Goal: Task Accomplishment & Management: Complete application form

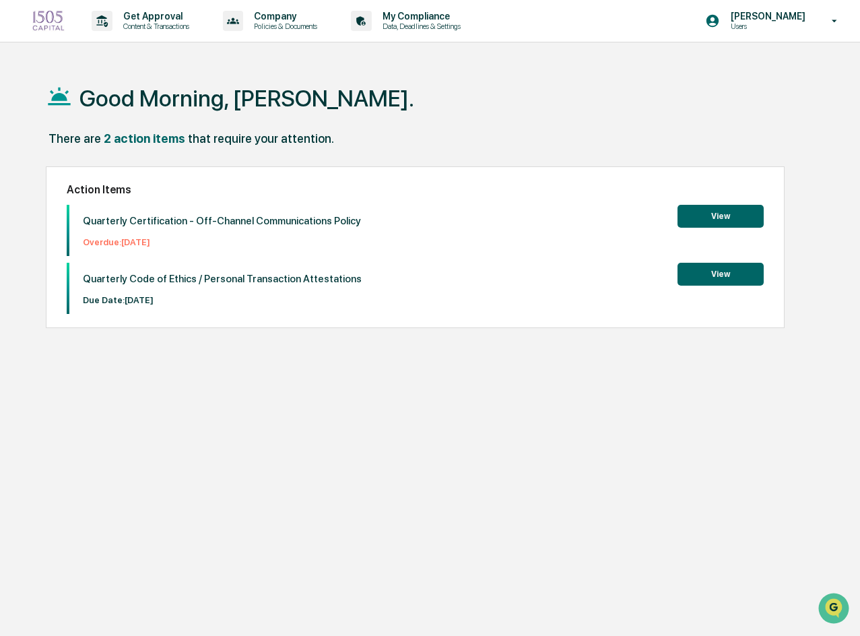
click at [705, 220] on button "View" at bounding box center [720, 216] width 86 height 23
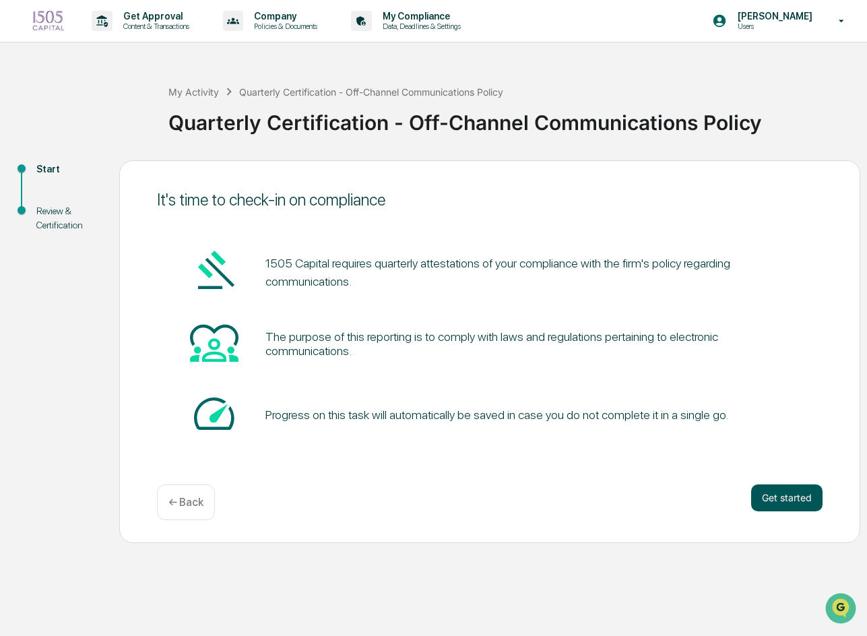
click at [787, 498] on button "Get started" at bounding box center [786, 497] width 71 height 27
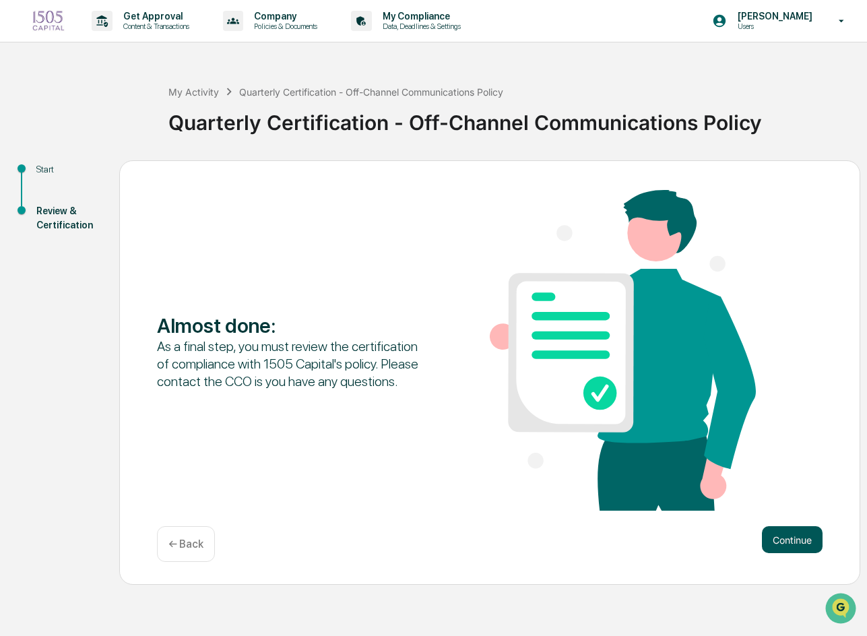
click at [791, 537] on button "Continue" at bounding box center [792, 539] width 61 height 27
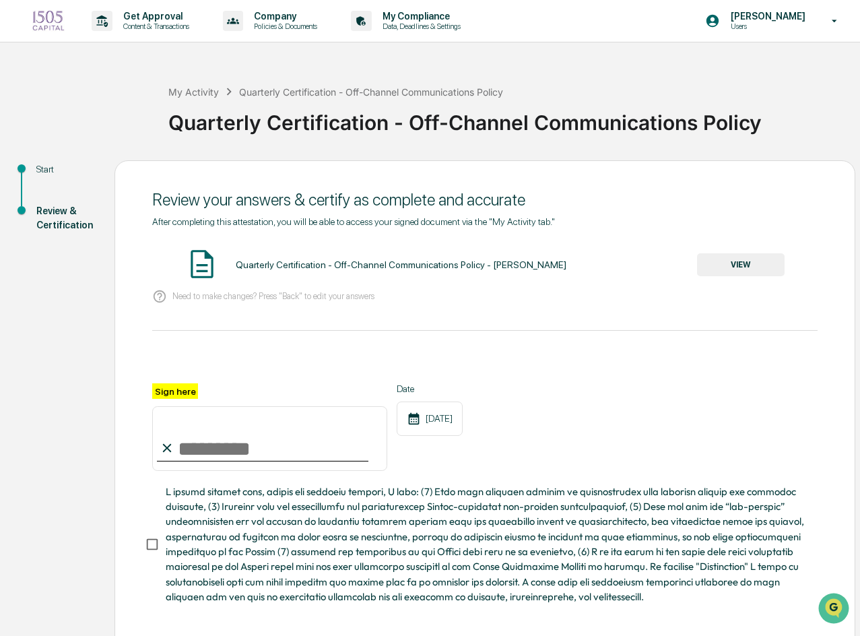
click at [208, 455] on input "Sign here" at bounding box center [269, 438] width 235 height 65
type input "**********"
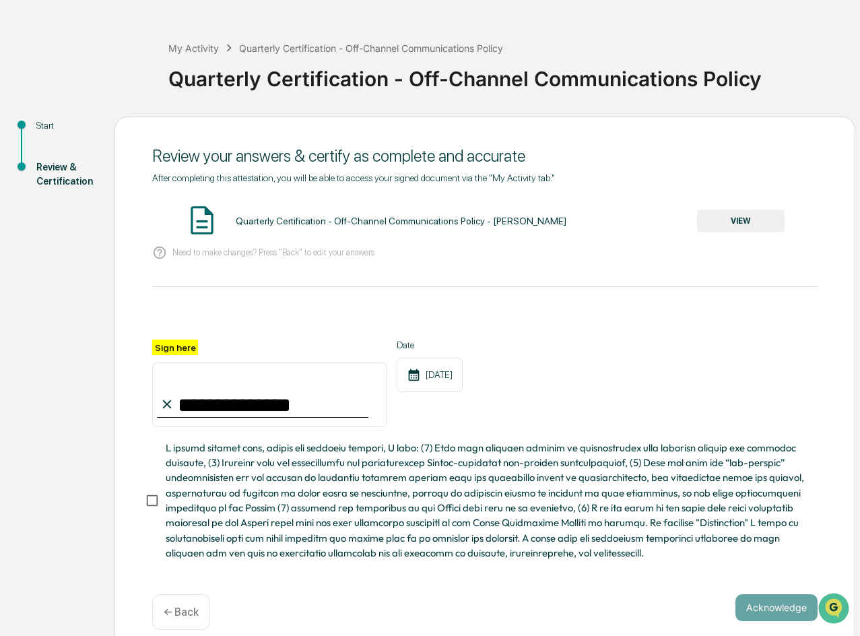
scroll to position [65, 0]
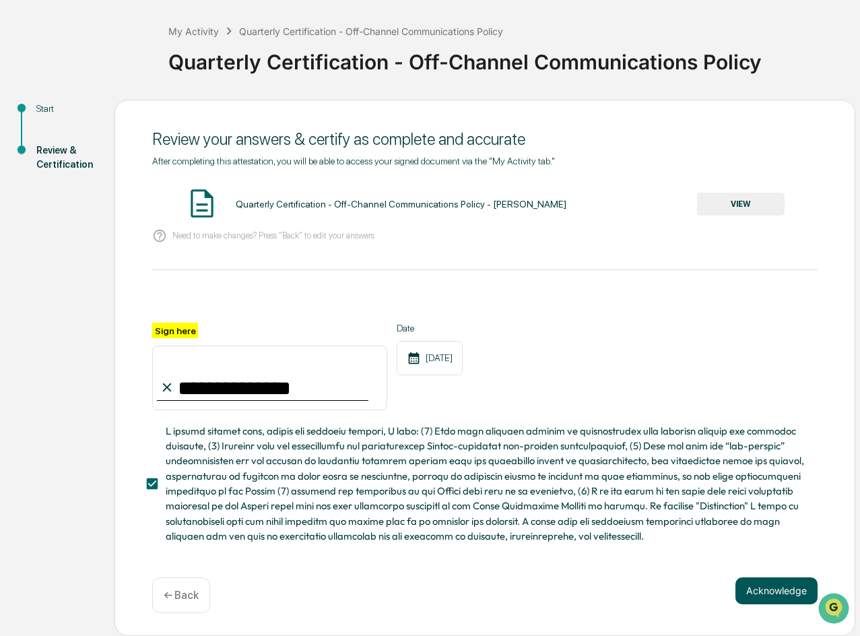
click at [757, 585] on button "Acknowledge" at bounding box center [776, 590] width 82 height 27
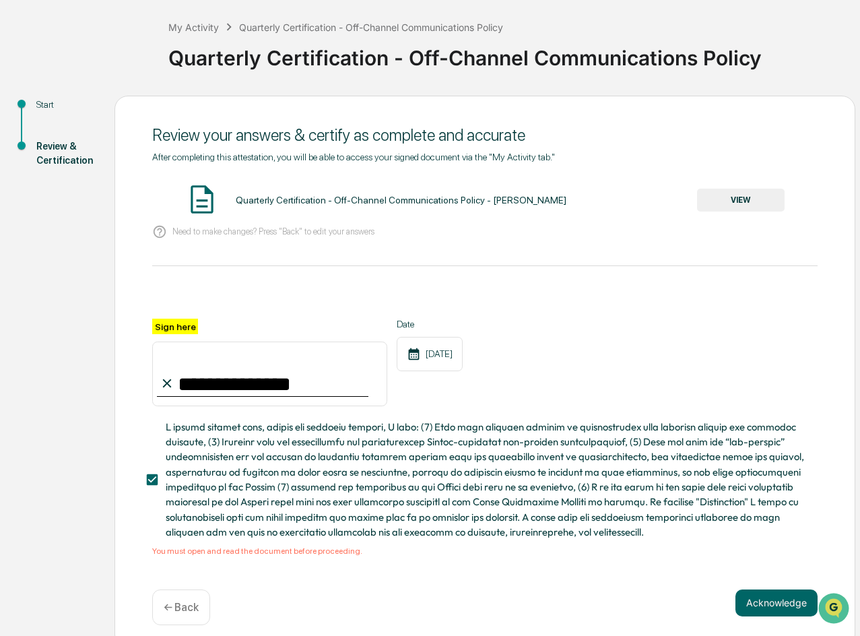
click at [277, 183] on div "Quarterly Certification - Off-Channel Communications Policy - [PERSON_NAME] VIEW" at bounding box center [484, 201] width 665 height 36
click at [727, 207] on button "VIEW" at bounding box center [741, 200] width 88 height 23
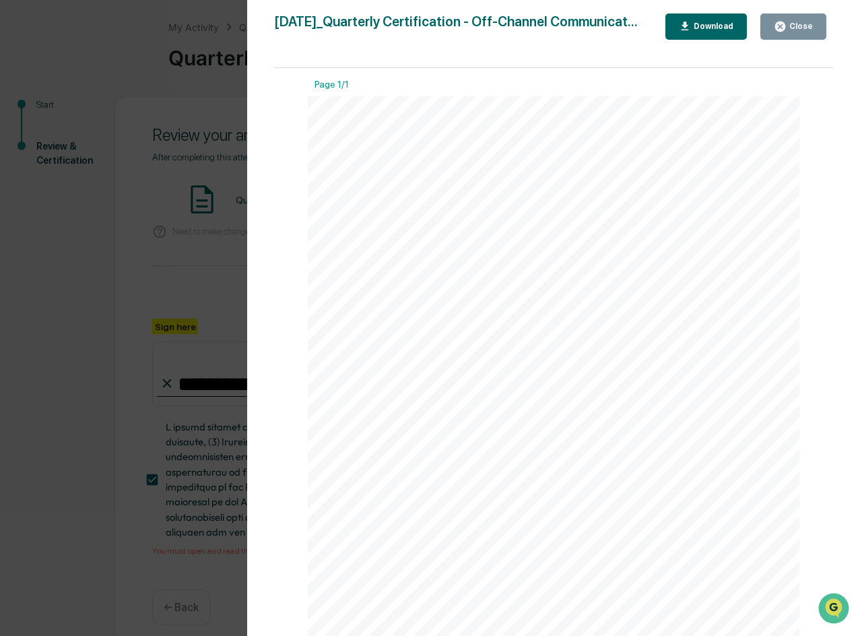
scroll to position [0, 0]
click at [705, 28] on div "Download" at bounding box center [712, 26] width 42 height 9
click at [793, 34] on button "Close" at bounding box center [793, 26] width 66 height 26
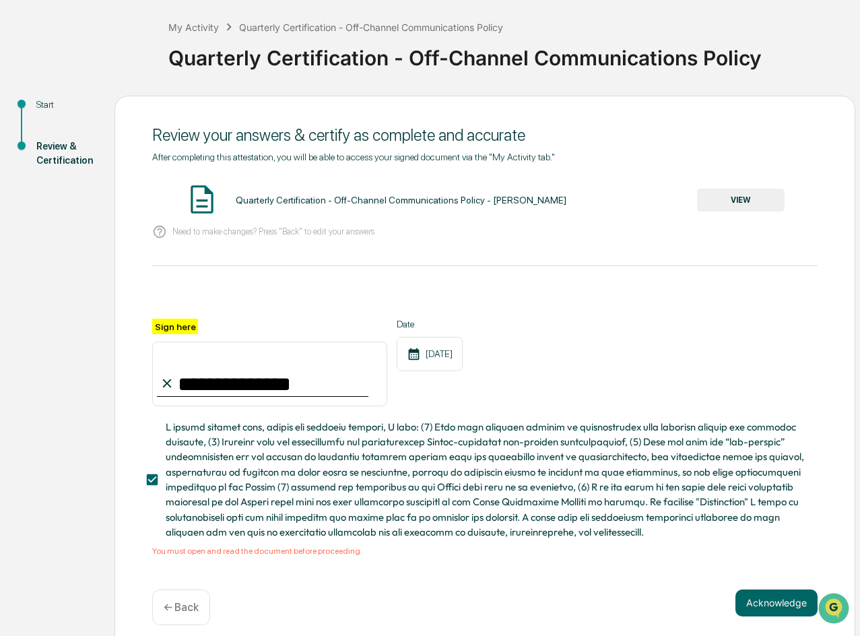
click at [200, 195] on img at bounding box center [202, 200] width 34 height 34
drag, startPoint x: 322, startPoint y: 204, endPoint x: 330, endPoint y: 204, distance: 8.1
click at [323, 204] on div "Quarterly Certification - Off-Channel Communications Policy - [PERSON_NAME]" at bounding box center [401, 200] width 331 height 11
click at [754, 205] on button "VIEW" at bounding box center [741, 200] width 88 height 23
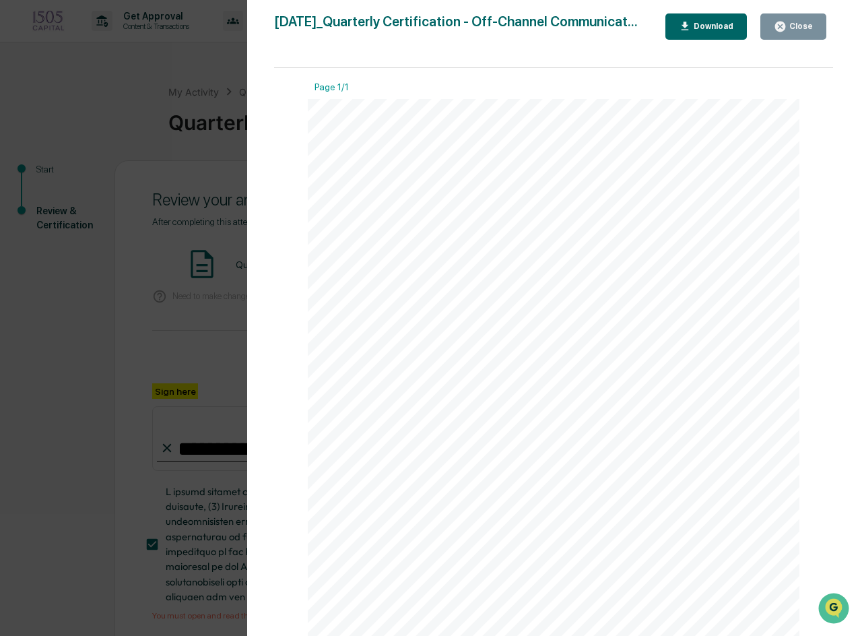
drag, startPoint x: 781, startPoint y: 29, endPoint x: 774, endPoint y: 413, distance: 383.9
click at [781, 29] on icon "button" at bounding box center [780, 27] width 10 height 10
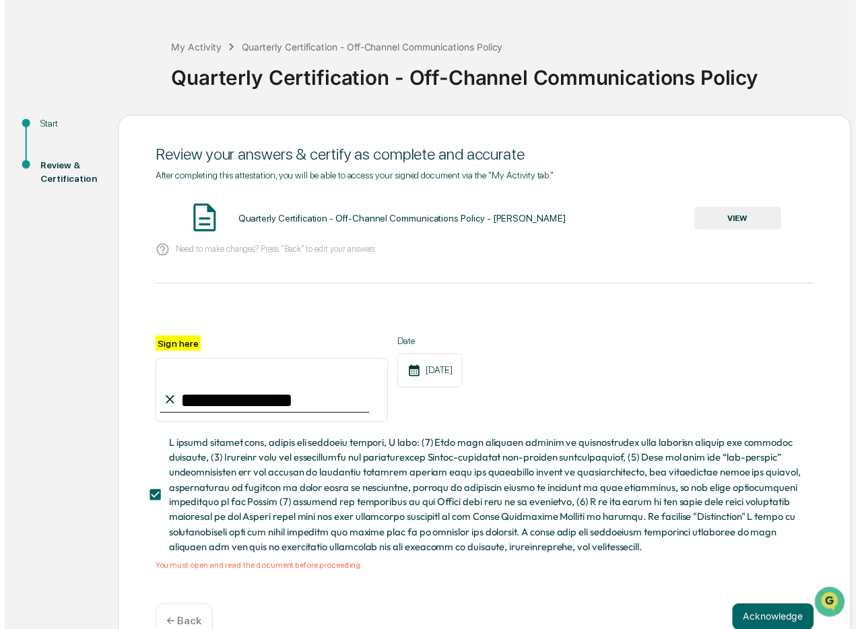
scroll to position [81, 0]
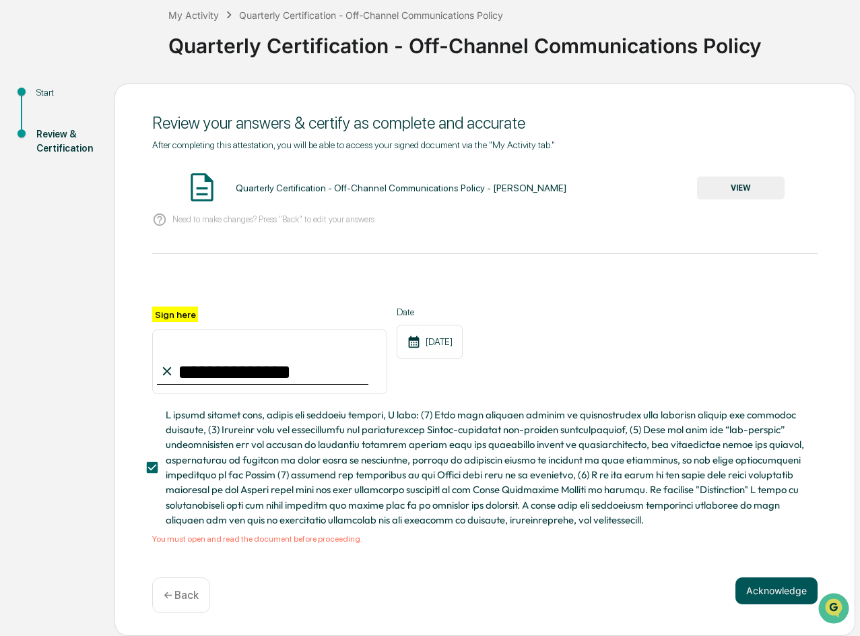
click at [791, 593] on button "Acknowledge" at bounding box center [776, 590] width 82 height 27
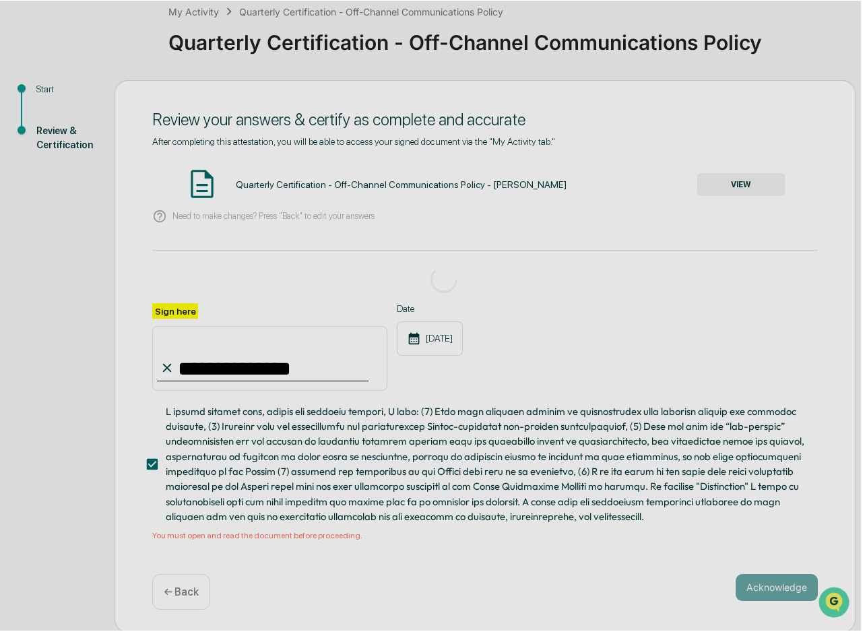
scroll to position [0, 0]
